Goal: Information Seeking & Learning: Learn about a topic

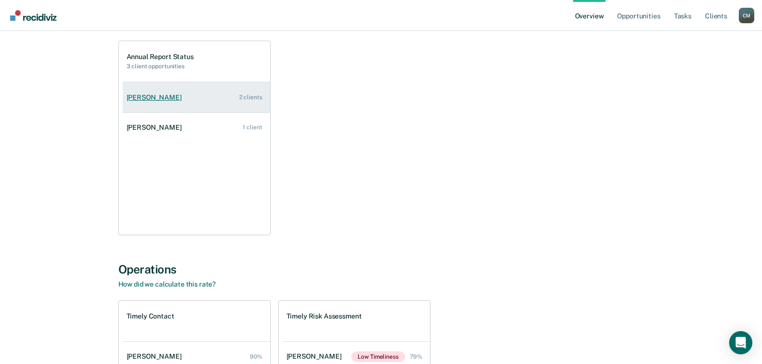
scroll to position [283, 0]
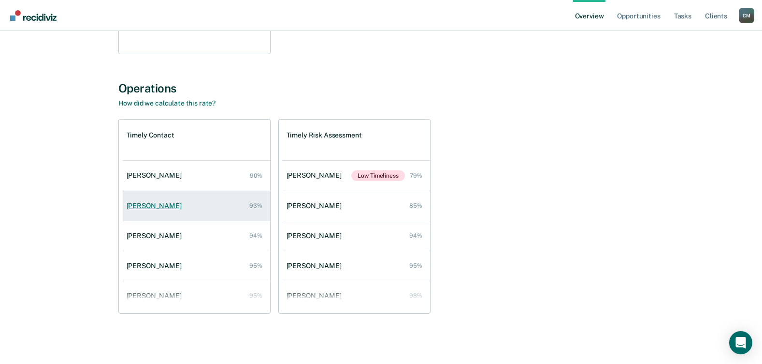
click at [158, 205] on div "[PERSON_NAME]" at bounding box center [156, 206] width 59 height 8
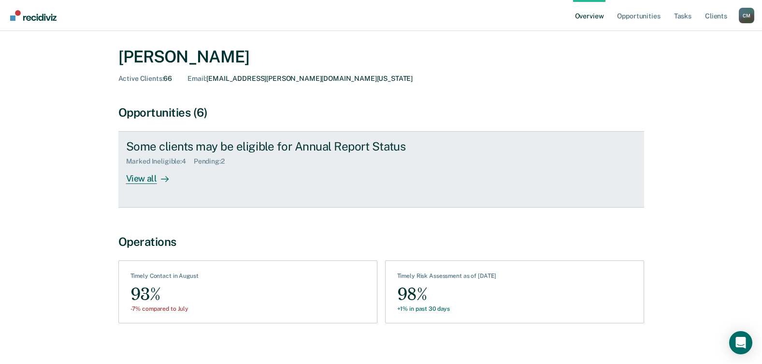
scroll to position [33, 0]
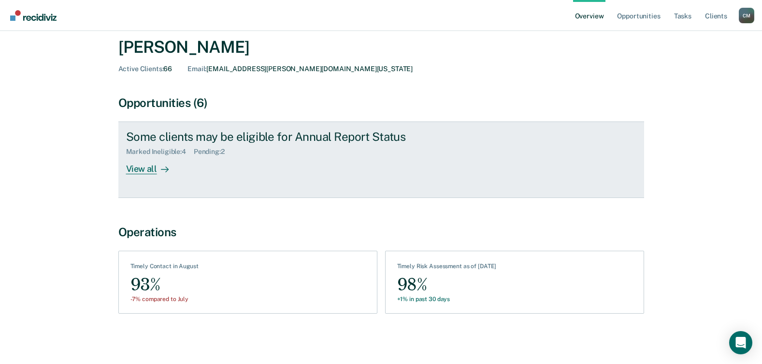
click at [151, 169] on div "View all" at bounding box center [153, 165] width 54 height 19
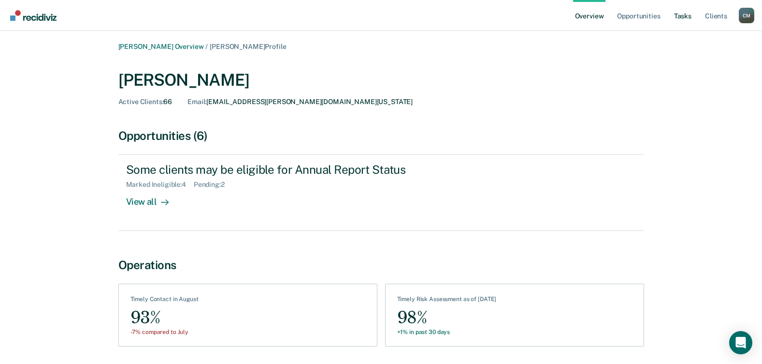
click at [686, 15] on link "Tasks" at bounding box center [682, 15] width 21 height 31
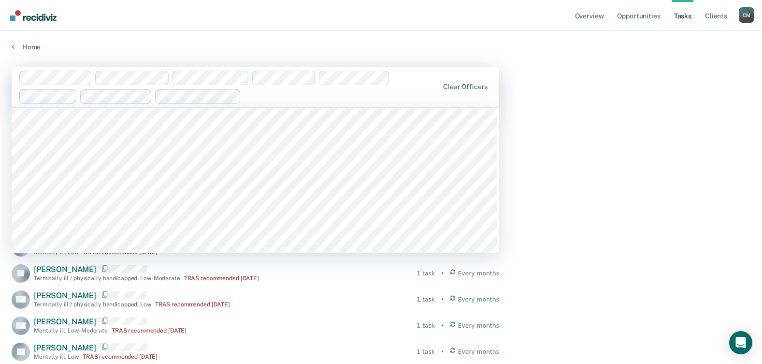
scroll to position [1837, 0]
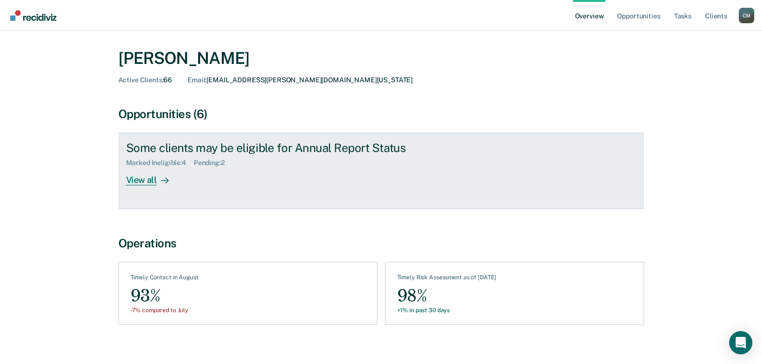
scroll to position [33, 0]
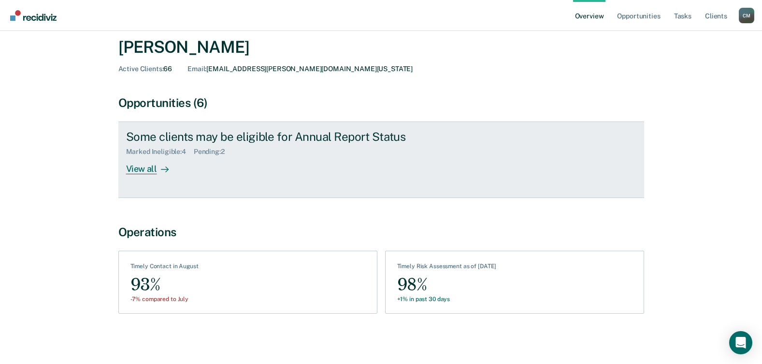
click at [136, 168] on div "View all" at bounding box center [153, 165] width 54 height 19
